Goal: Task Accomplishment & Management: Use online tool/utility

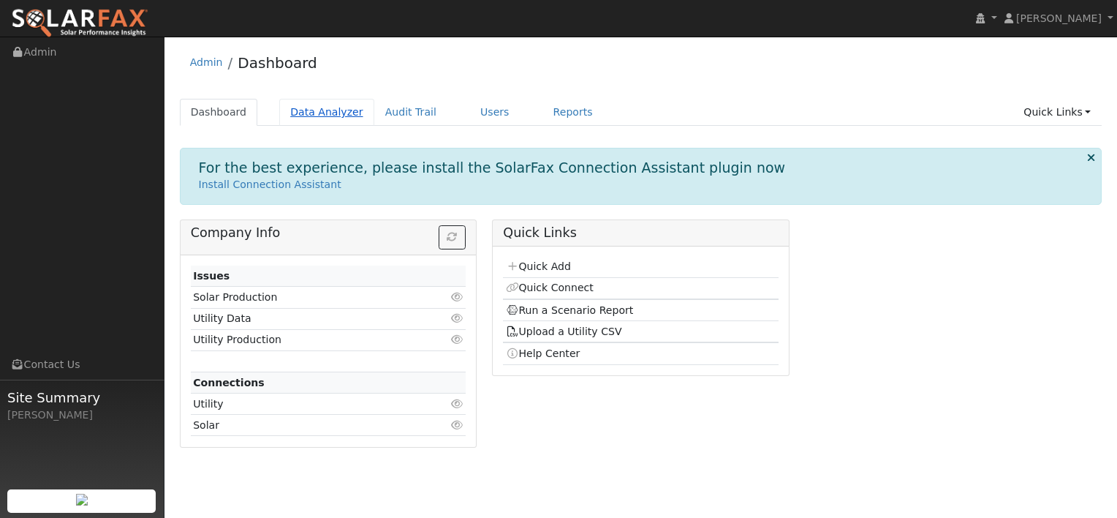
click at [331, 109] on link "Data Analyzer" at bounding box center [326, 112] width 95 height 27
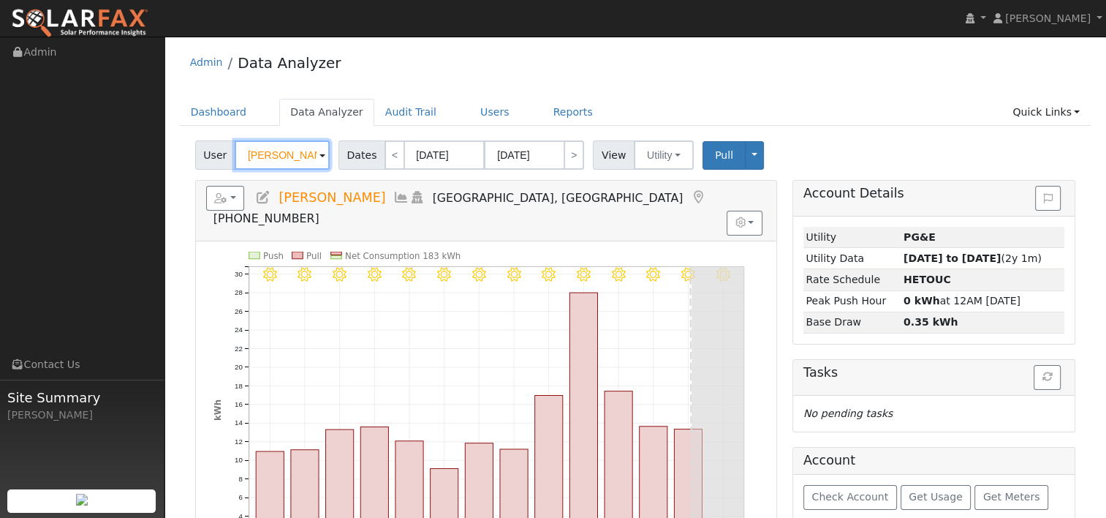
paste input "[PERSON_NAME]"
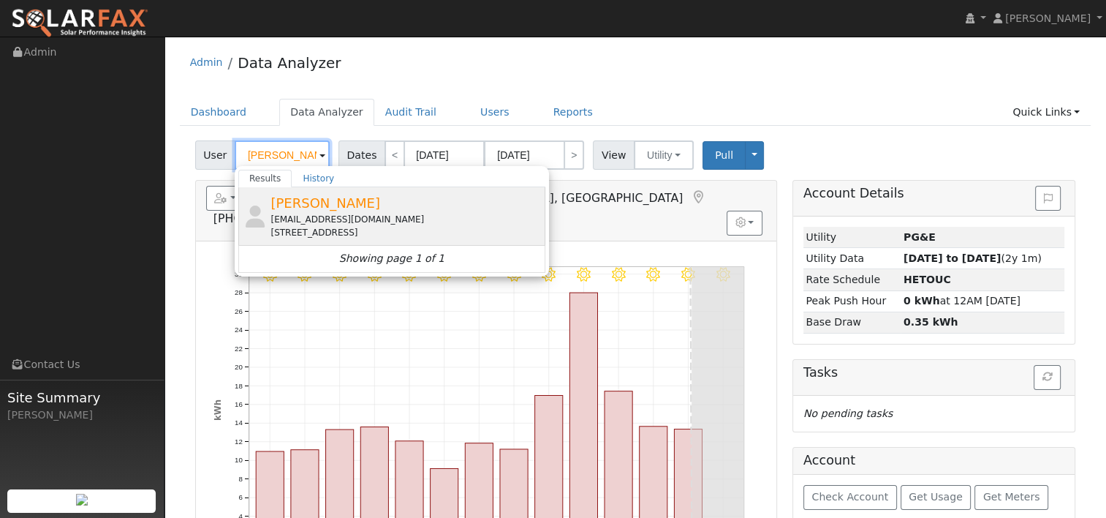
type input "[PERSON_NAME]"
click at [295, 205] on span "[PERSON_NAME]" at bounding box center [326, 202] width 110 height 15
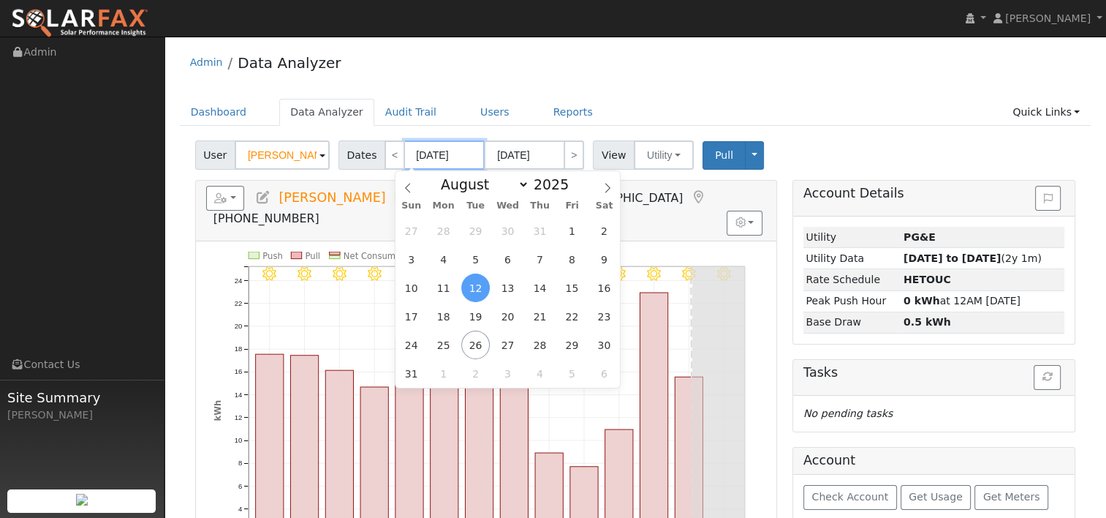
click at [445, 156] on input "[DATE]" at bounding box center [444, 154] width 80 height 29
click at [572, 191] on span at bounding box center [577, 188] width 10 height 8
type input "2024"
click at [402, 341] on span "25" at bounding box center [411, 345] width 29 height 29
type input "[DATE]"
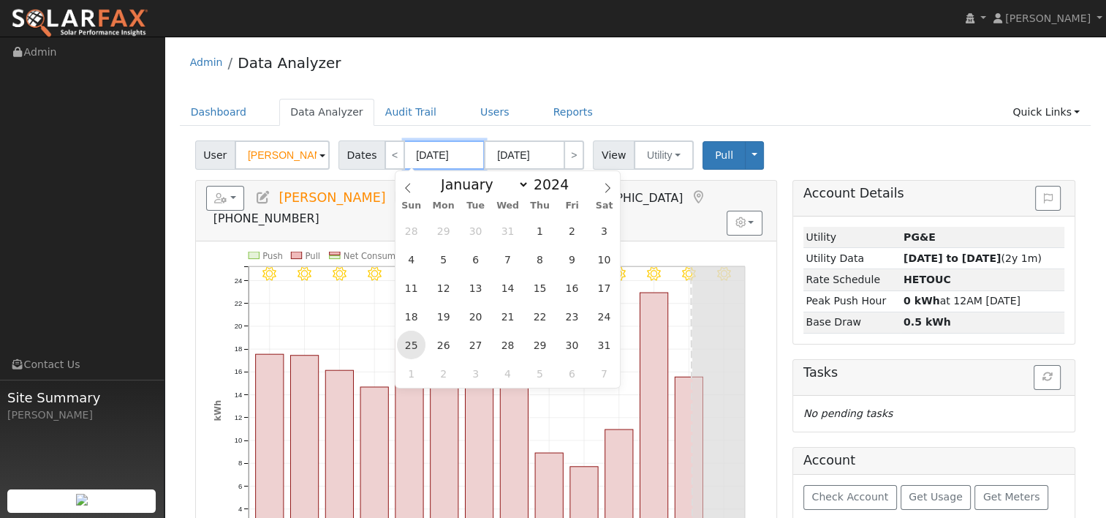
type input "[DATE]"
type input "2024"
select select "8"
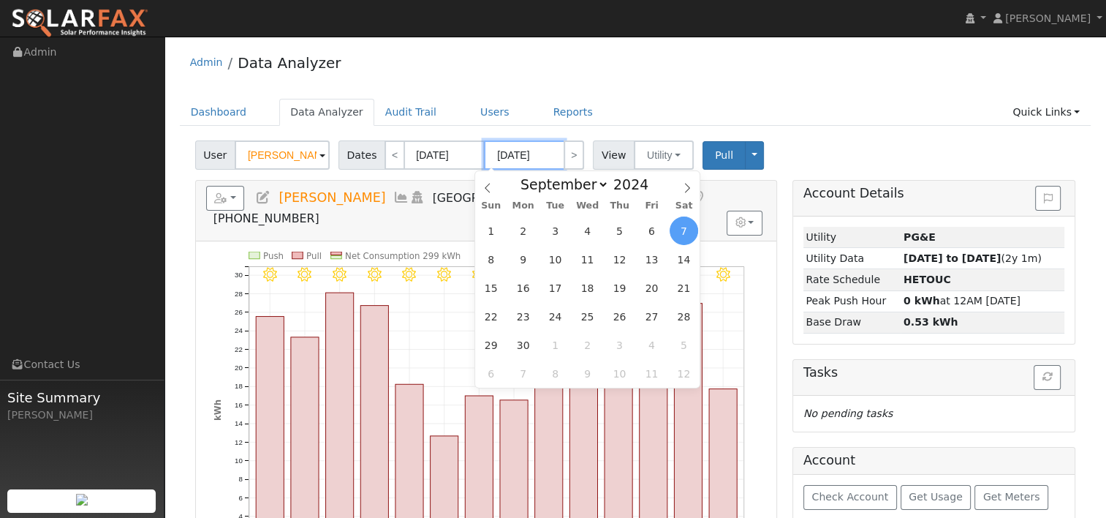
click at [502, 156] on input "[DATE]" at bounding box center [524, 154] width 80 height 29
click at [652, 177] on span at bounding box center [657, 180] width 10 height 8
type input "2025"
click at [483, 184] on icon at bounding box center [488, 188] width 10 height 10
select select "7"
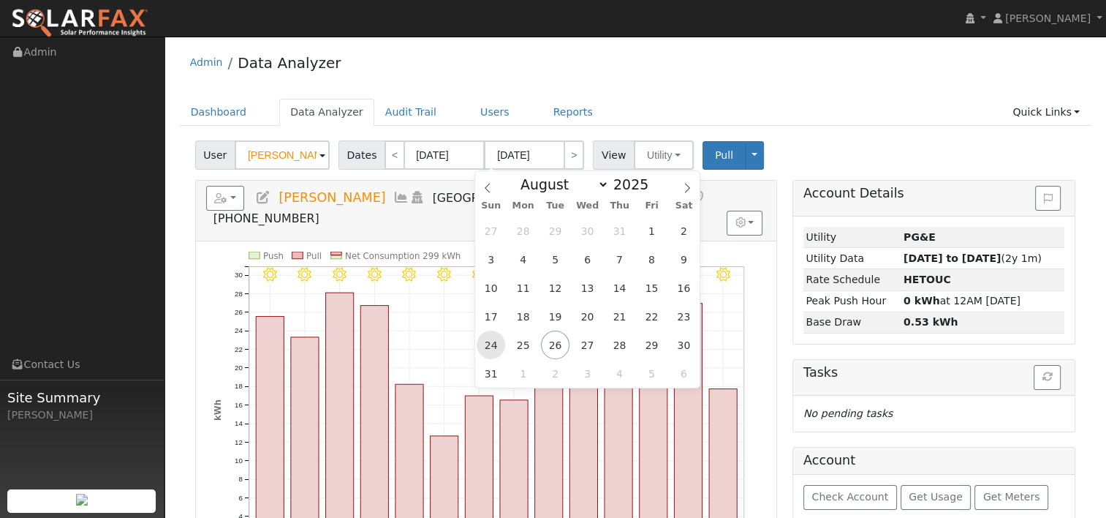
click at [492, 337] on span "24" at bounding box center [491, 345] width 29 height 29
type input "[DATE]"
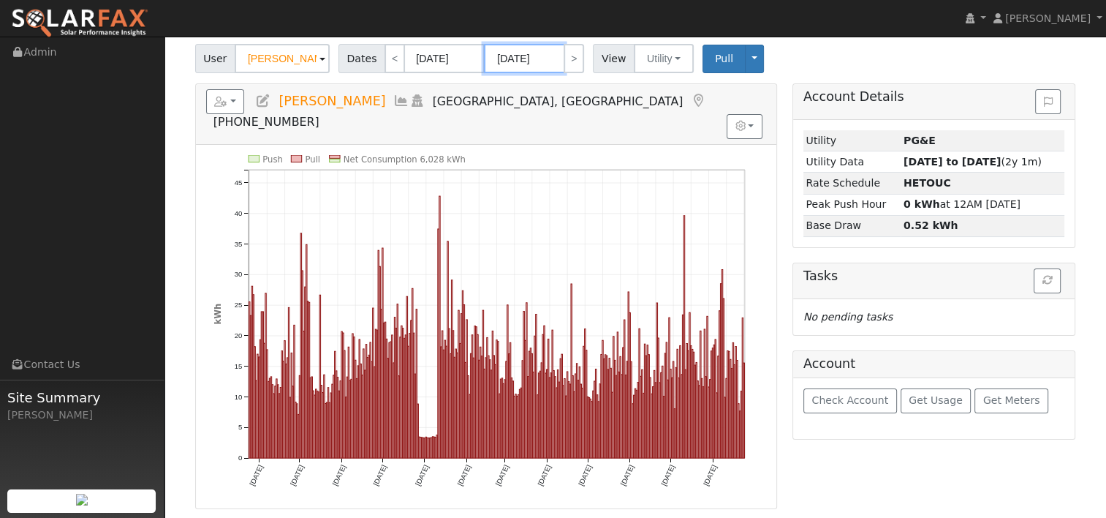
scroll to position [73, 0]
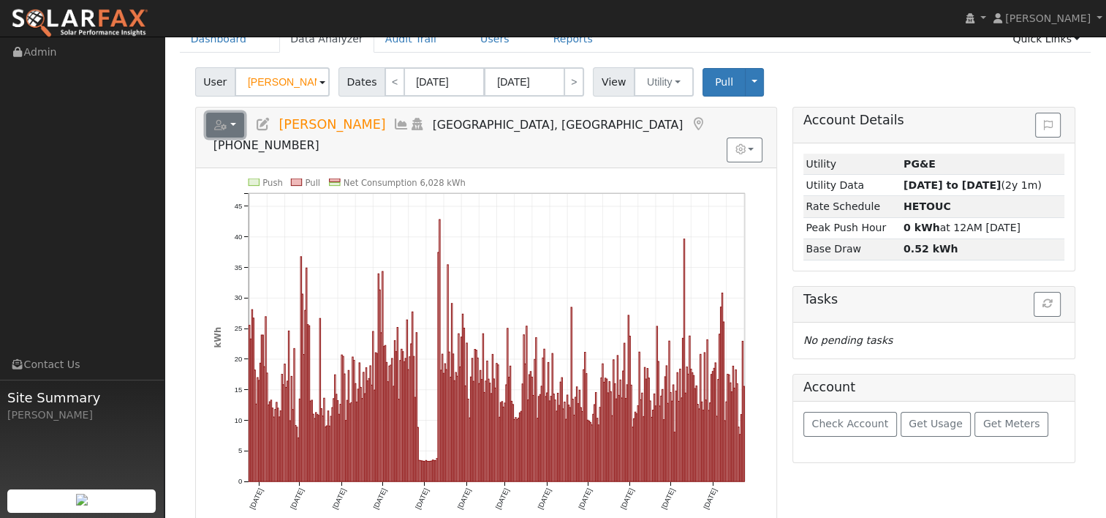
click at [238, 124] on button "button" at bounding box center [225, 125] width 39 height 25
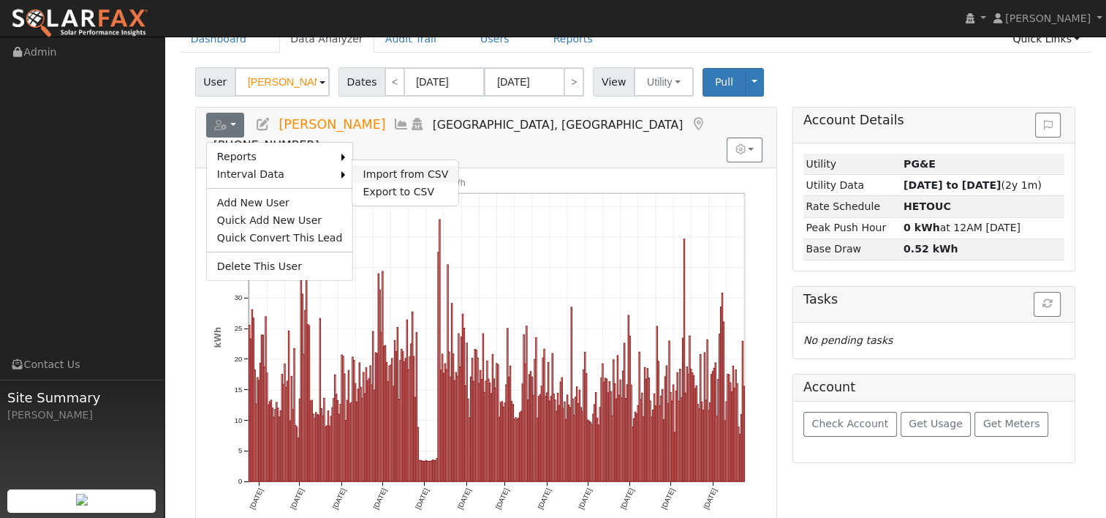
click at [361, 169] on link "Import from CSV" at bounding box center [405, 174] width 106 height 18
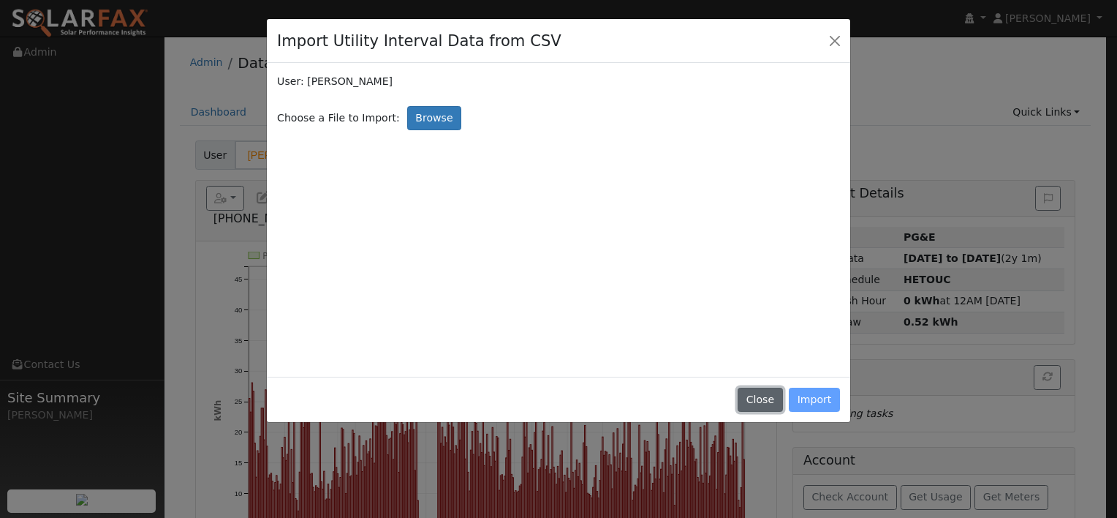
click at [766, 396] on button "Close" at bounding box center [760, 400] width 45 height 25
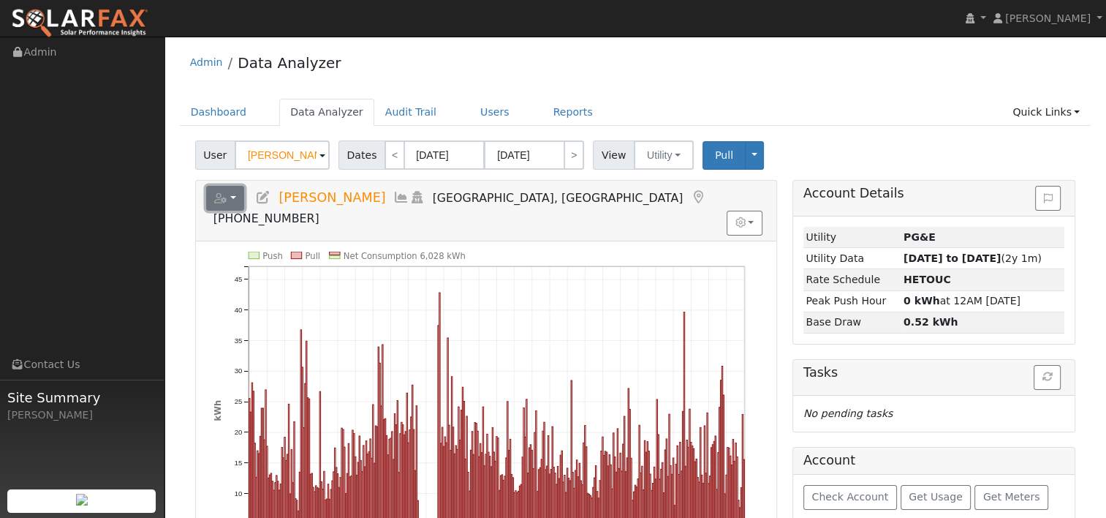
click at [237, 199] on button "button" at bounding box center [225, 198] width 39 height 25
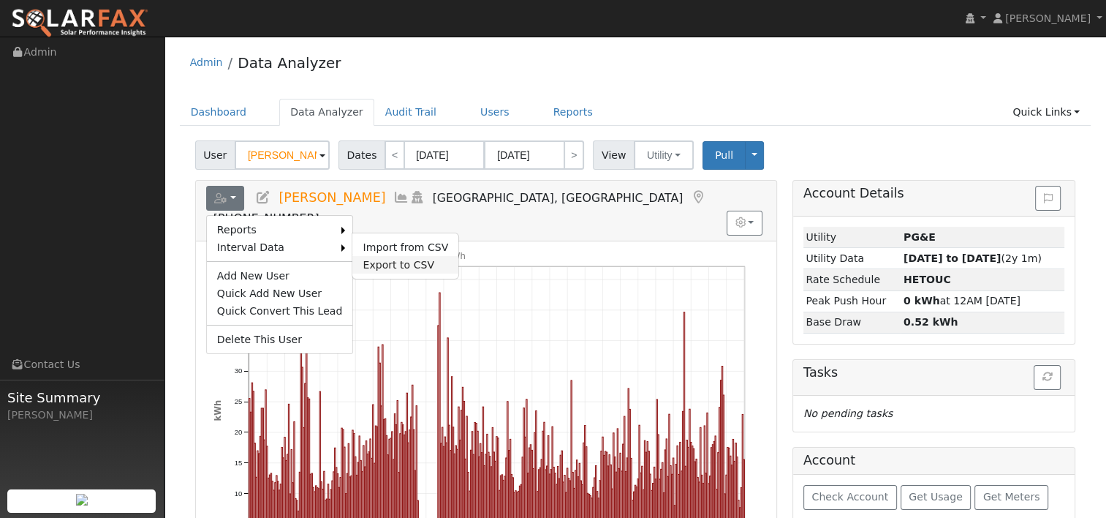
click at [364, 262] on link "Export to CSV" at bounding box center [405, 265] width 106 height 18
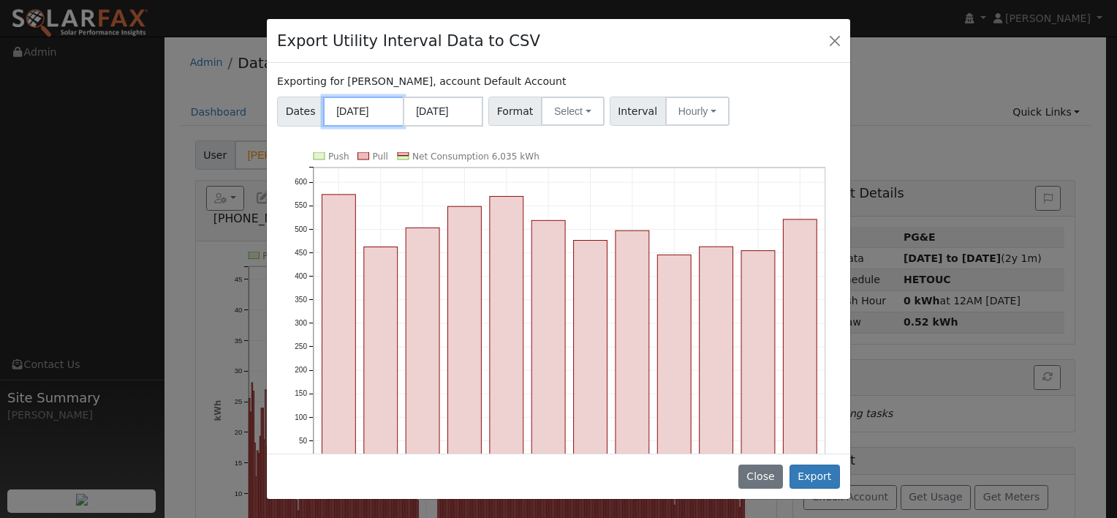
click at [371, 109] on input "[DATE]" at bounding box center [363, 112] width 80 height 30
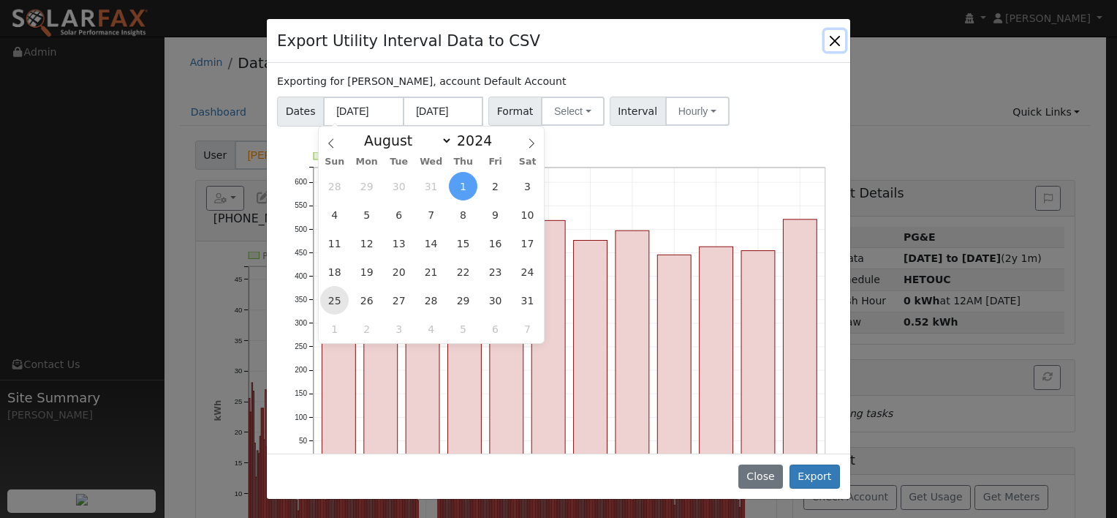
click at [342, 301] on span "25" at bounding box center [334, 300] width 29 height 29
type input "[DATE]"
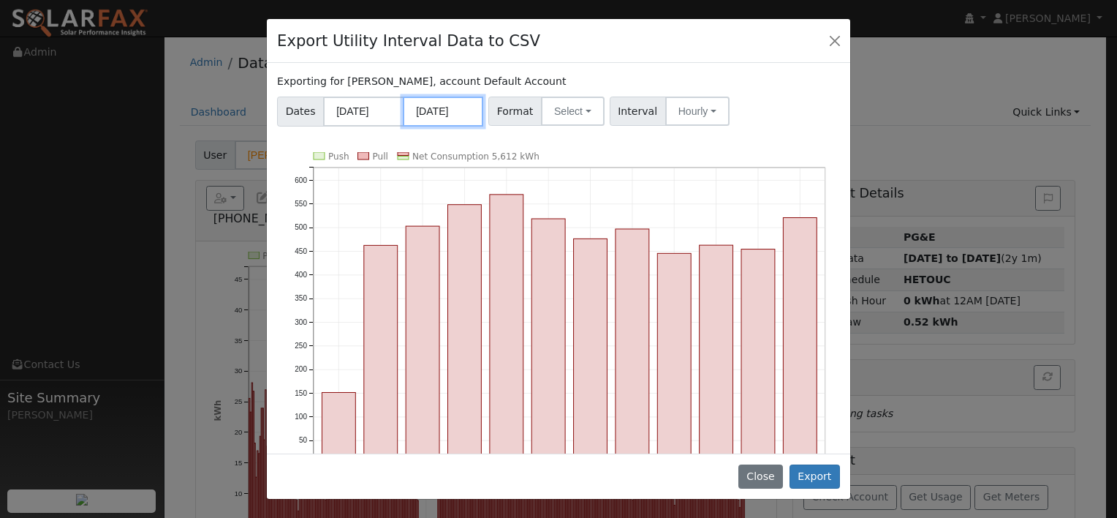
click at [449, 109] on input "[DATE]" at bounding box center [443, 112] width 80 height 30
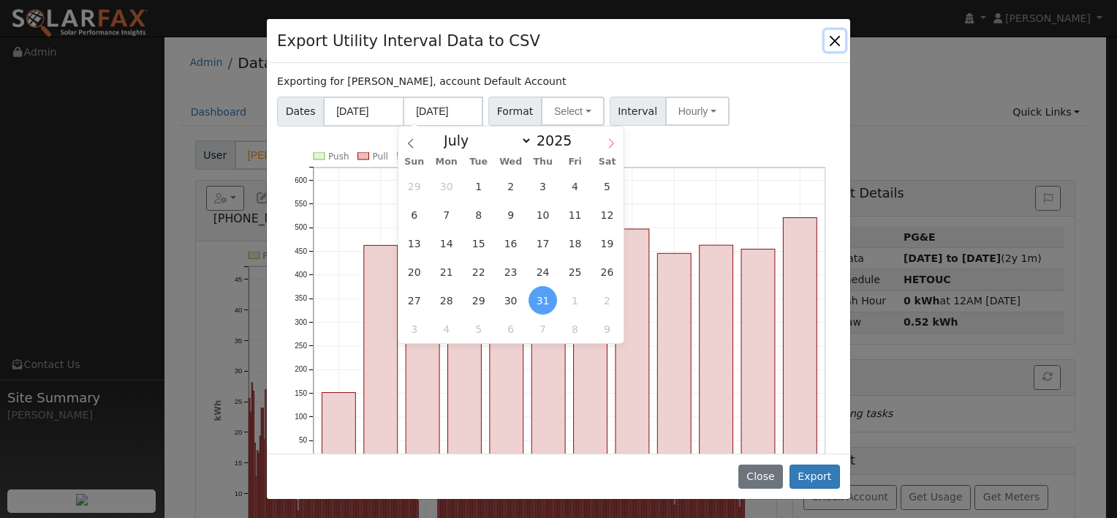
click at [608, 143] on icon at bounding box center [611, 143] width 10 height 10
select select "7"
click at [418, 296] on span "24" at bounding box center [414, 300] width 29 height 29
type input "[DATE]"
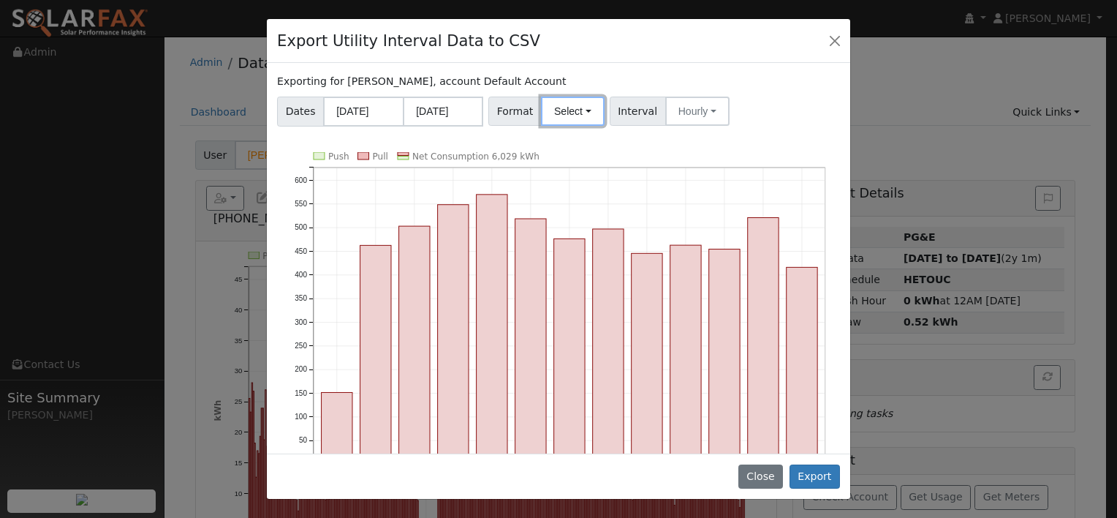
click at [578, 113] on button "Select" at bounding box center [573, 111] width 64 height 29
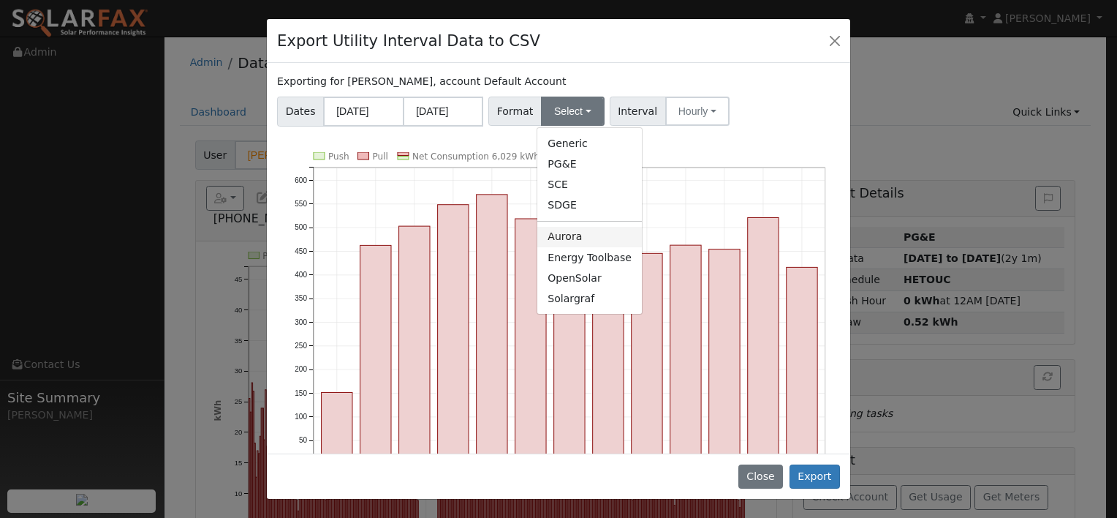
click at [560, 231] on link "Aurora" at bounding box center [589, 237] width 105 height 20
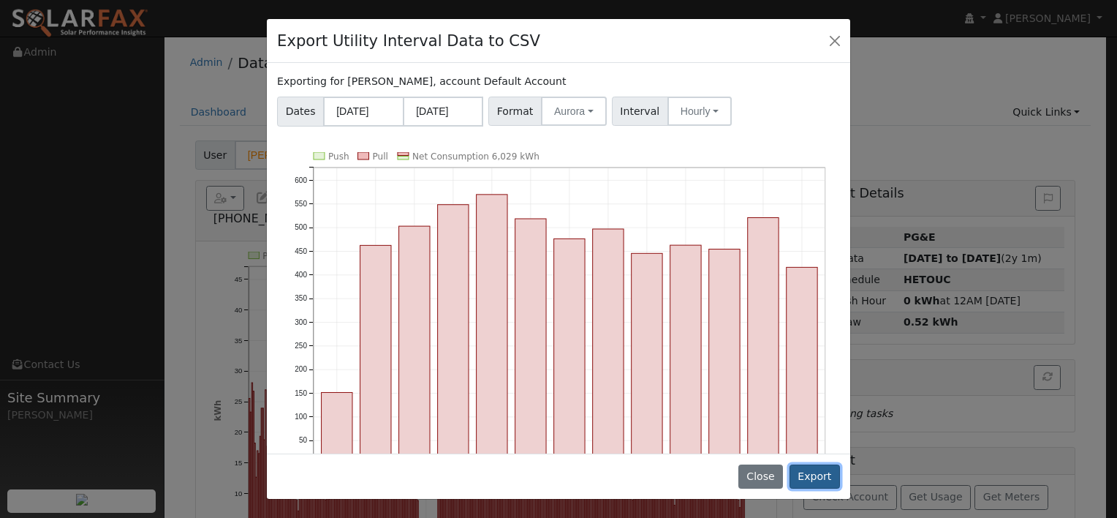
click at [825, 469] on button "Export" at bounding box center [815, 476] width 50 height 25
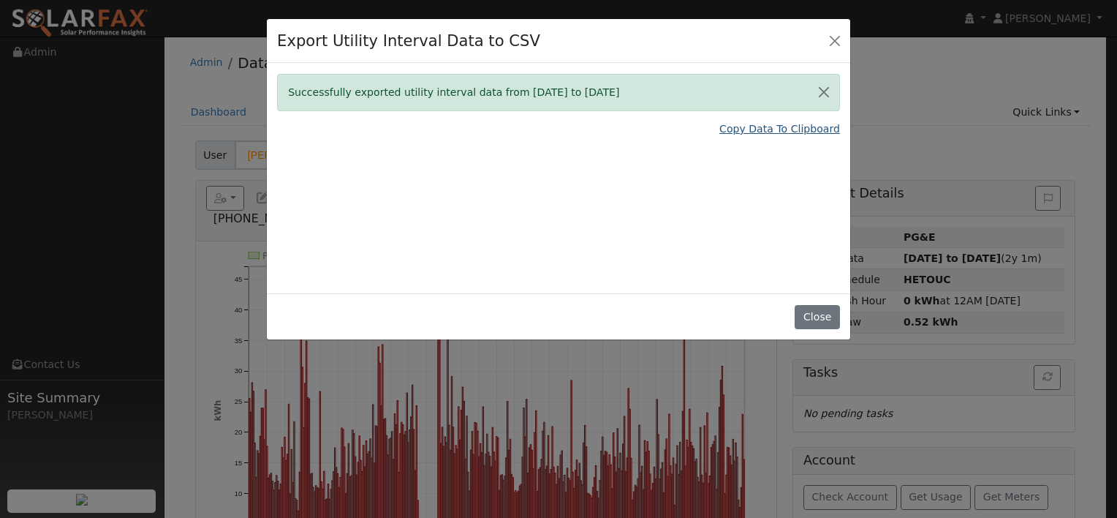
click at [743, 123] on link "Copy Data To Clipboard" at bounding box center [780, 128] width 121 height 15
